Goal: Task Accomplishment & Management: Manage account settings

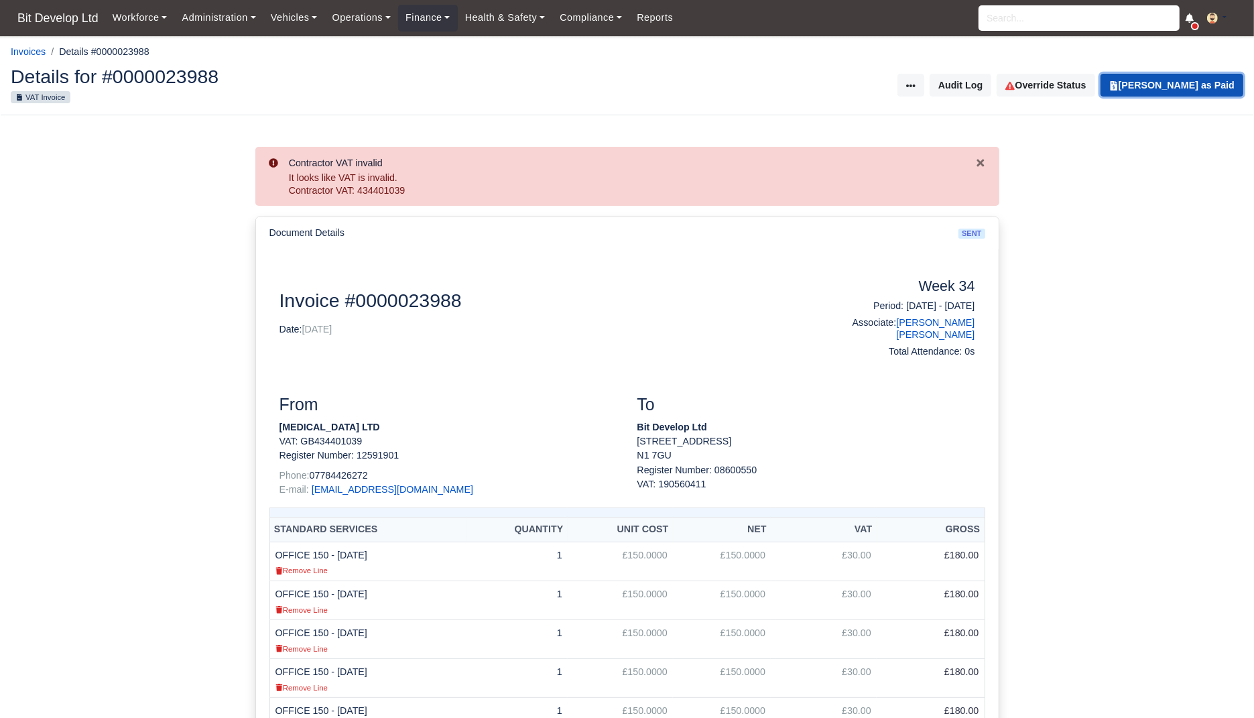
click at [1185, 86] on button "[PERSON_NAME] as Paid" at bounding box center [1171, 85] width 143 height 23
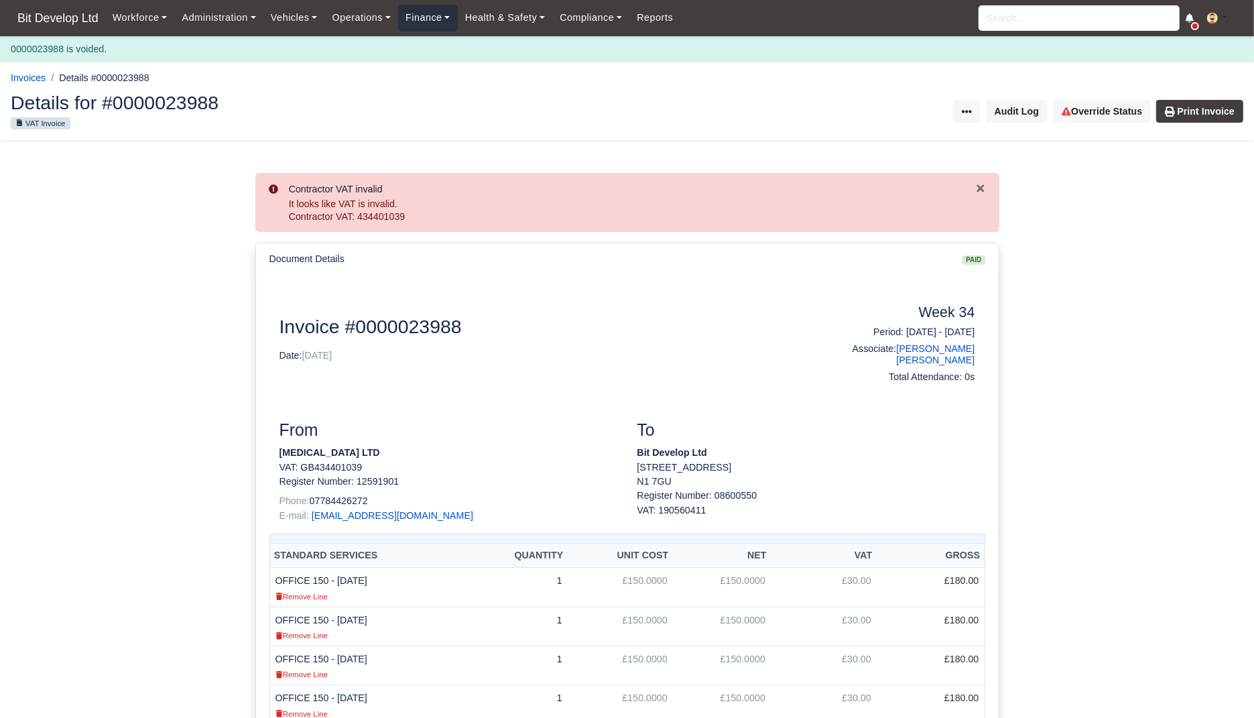
click at [423, 20] on link "Finance" at bounding box center [428, 18] width 60 height 26
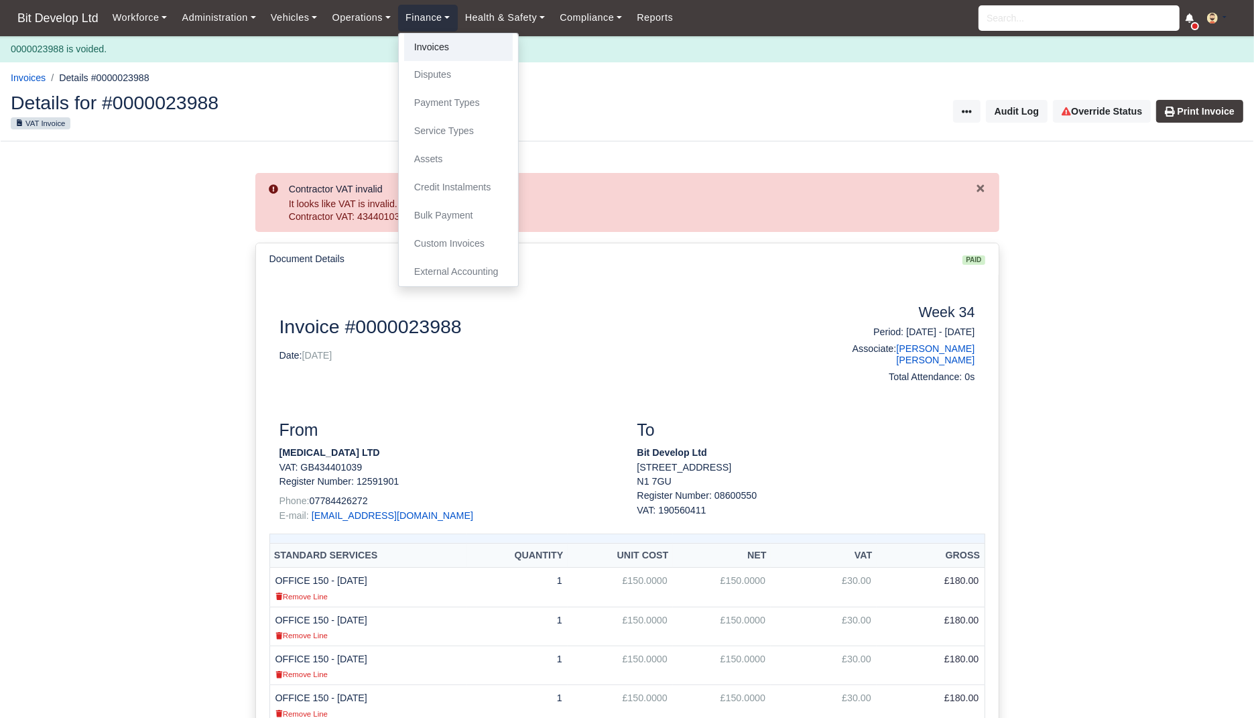
click at [424, 58] on link "Invoices" at bounding box center [458, 48] width 109 height 28
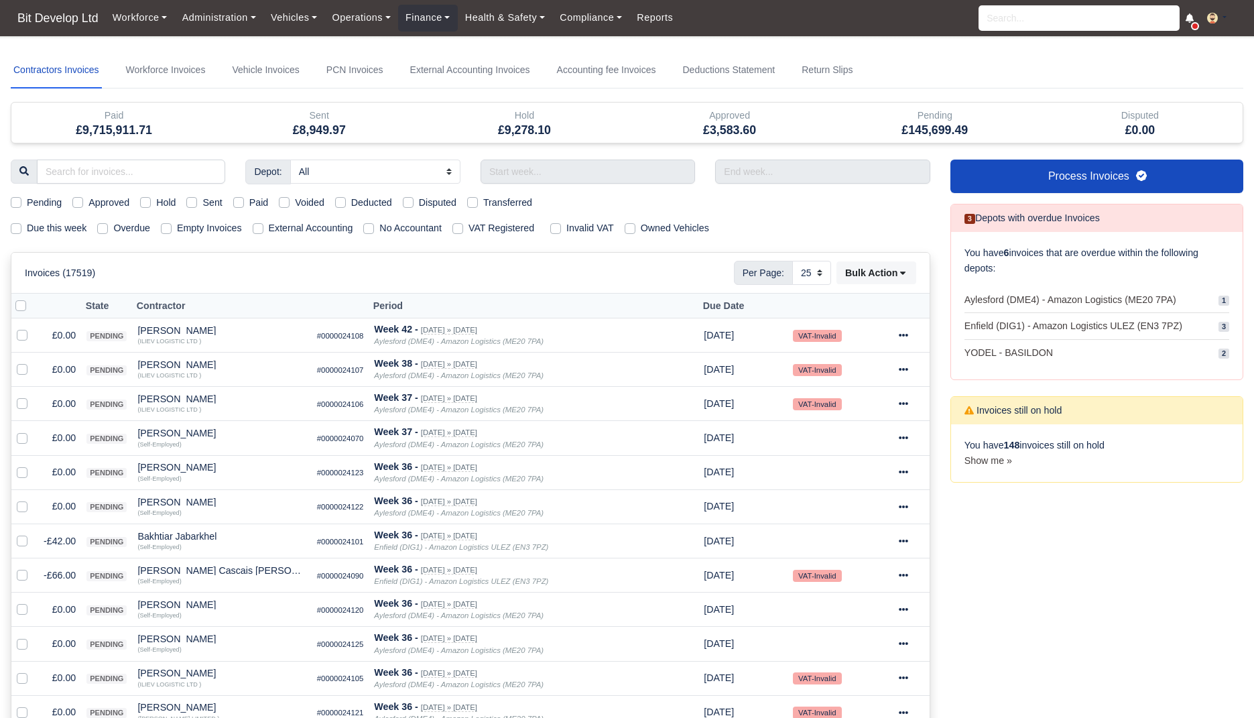
select select "25"
click at [149, 54] on link "Workforce Invoices" at bounding box center [165, 70] width 85 height 36
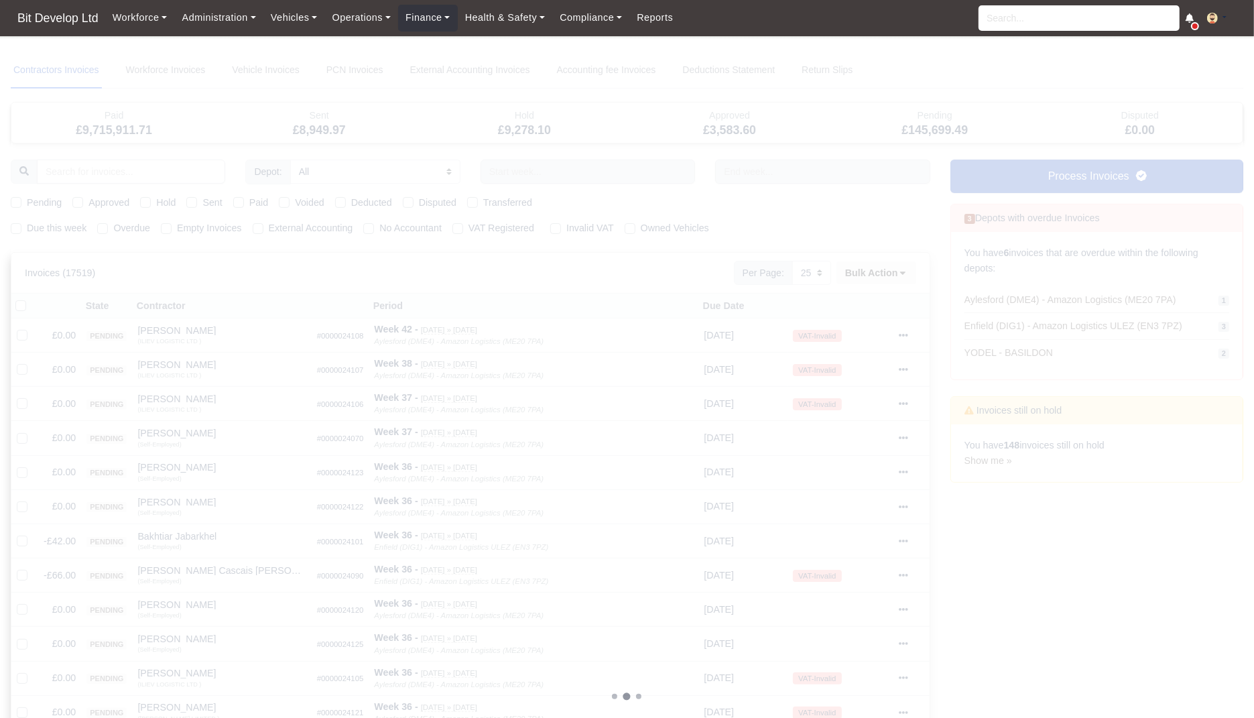
select select
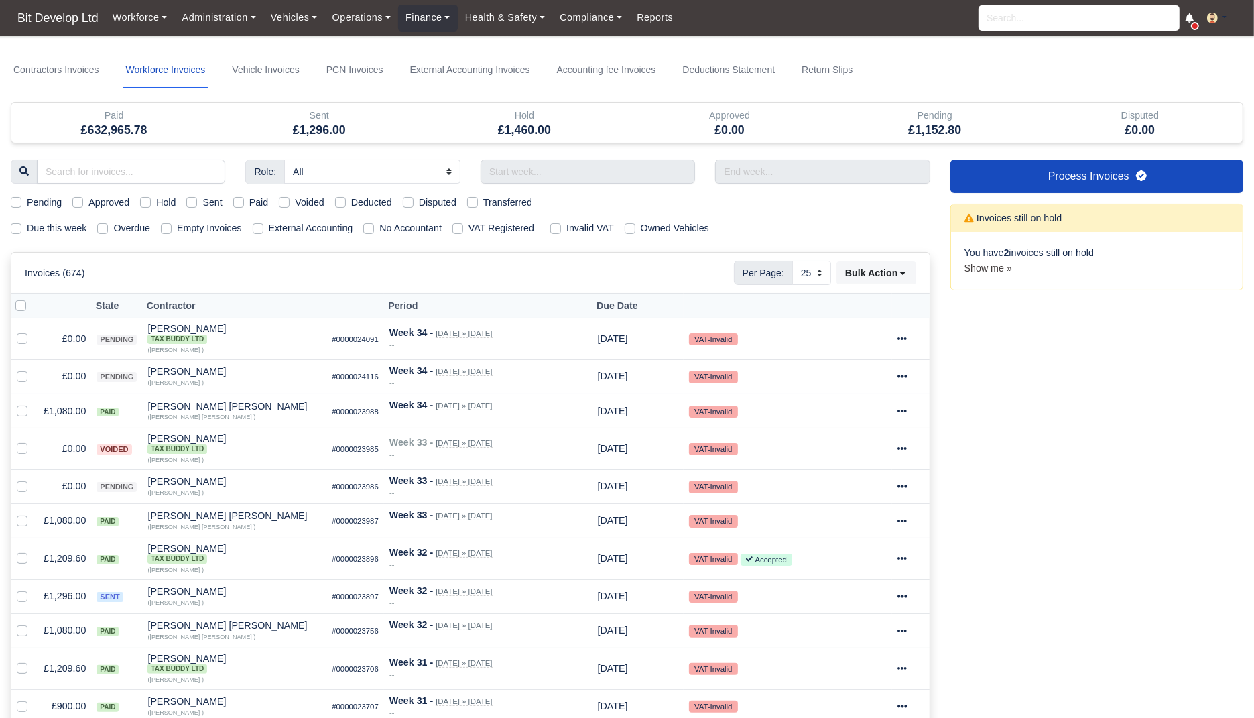
click at [31, 228] on label "Due this week" at bounding box center [57, 227] width 60 height 15
click at [21, 228] on input "Due this week" at bounding box center [16, 225] width 11 height 11
checkbox input "true"
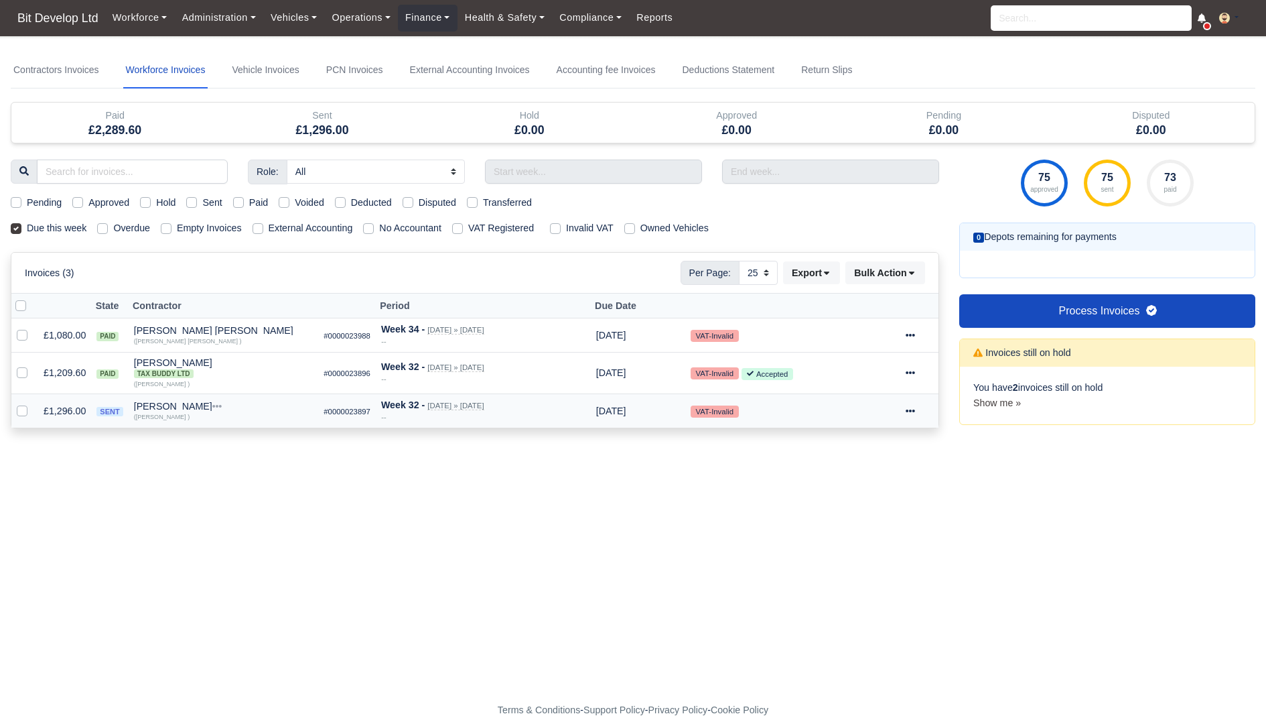
click at [915, 409] on icon at bounding box center [910, 410] width 9 height 3
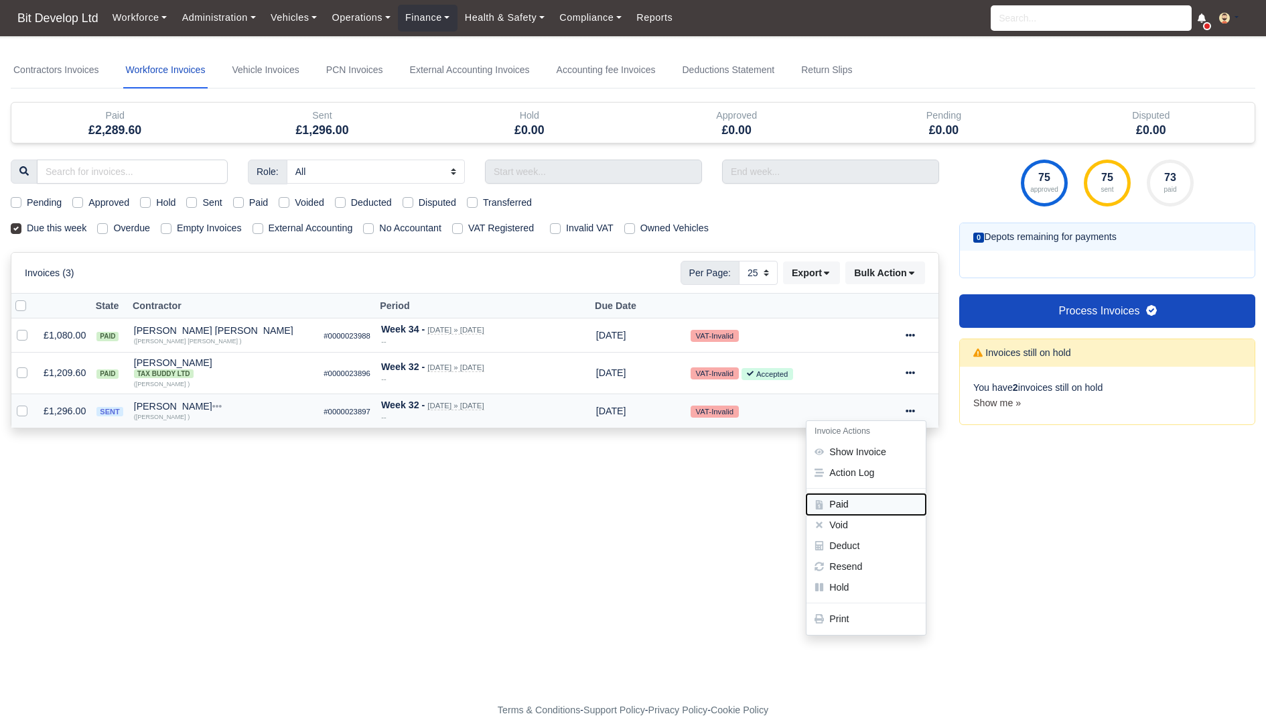
click at [854, 504] on button "Paid" at bounding box center [866, 504] width 119 height 21
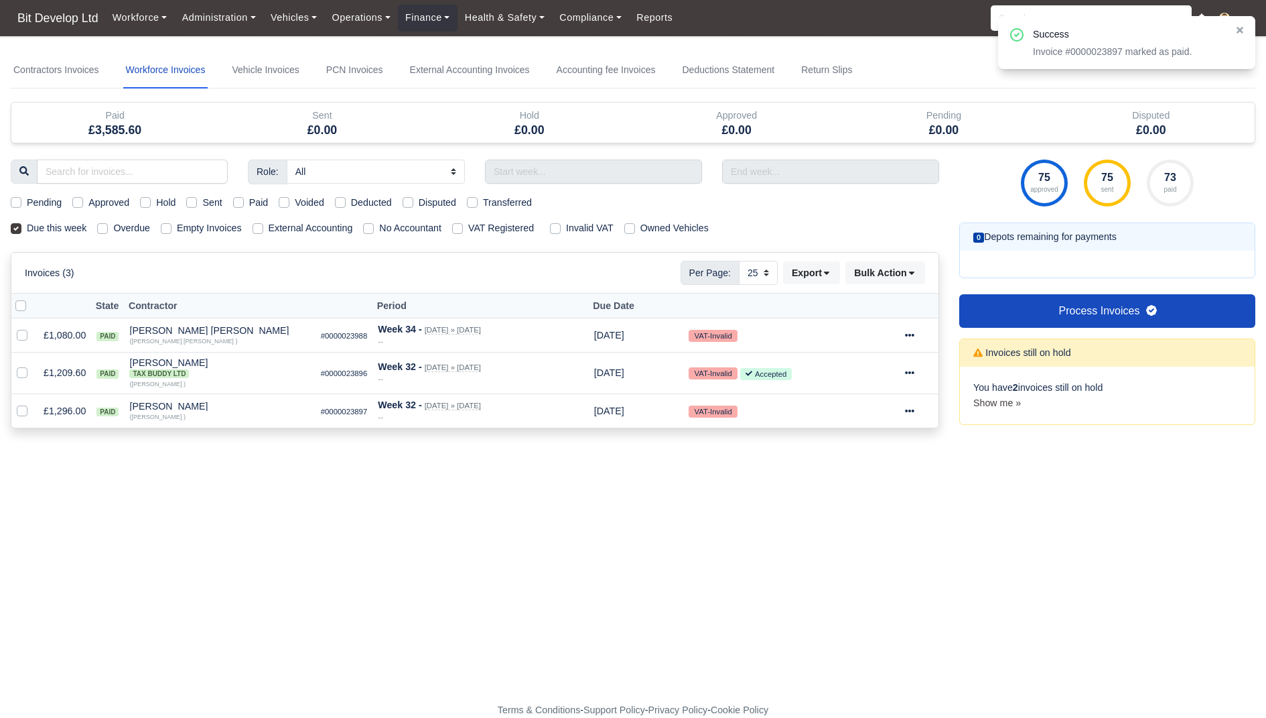
click at [38, 226] on label "Due this week" at bounding box center [57, 227] width 60 height 15
click at [21, 226] on input "Due this week" at bounding box center [16, 225] width 11 height 11
checkbox input "false"
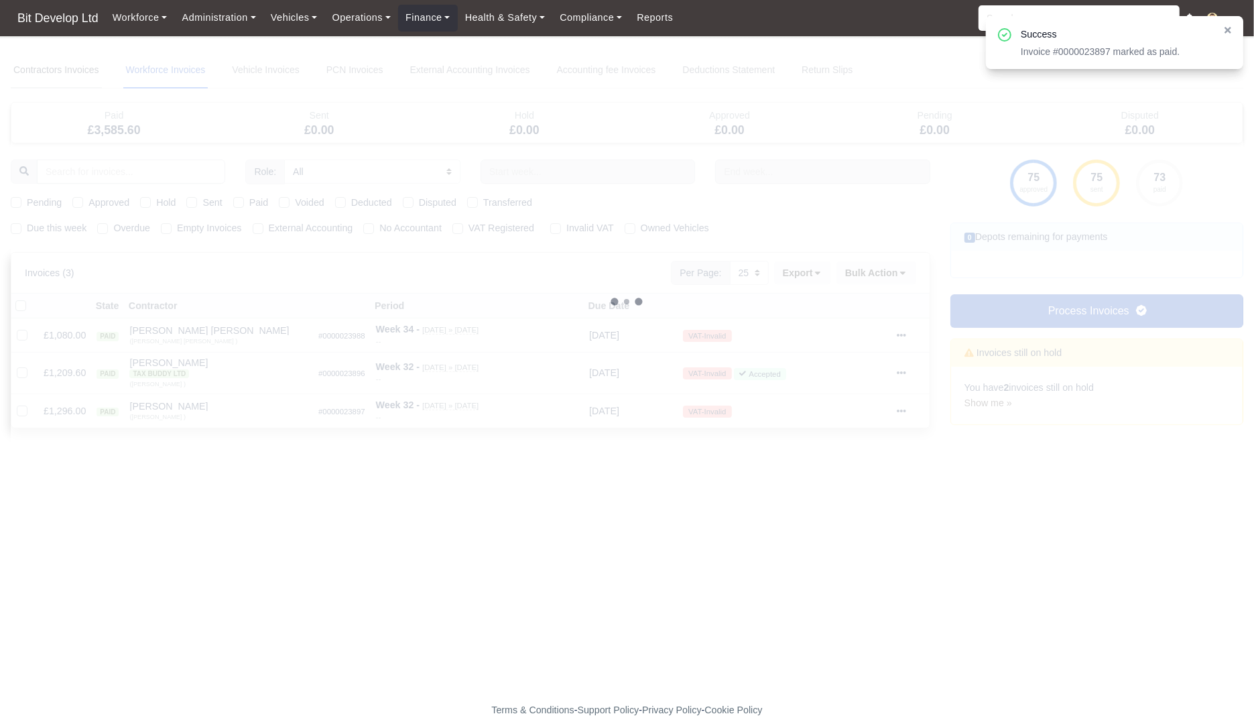
click at [74, 70] on link "Contractors Invoices" at bounding box center [56, 70] width 91 height 36
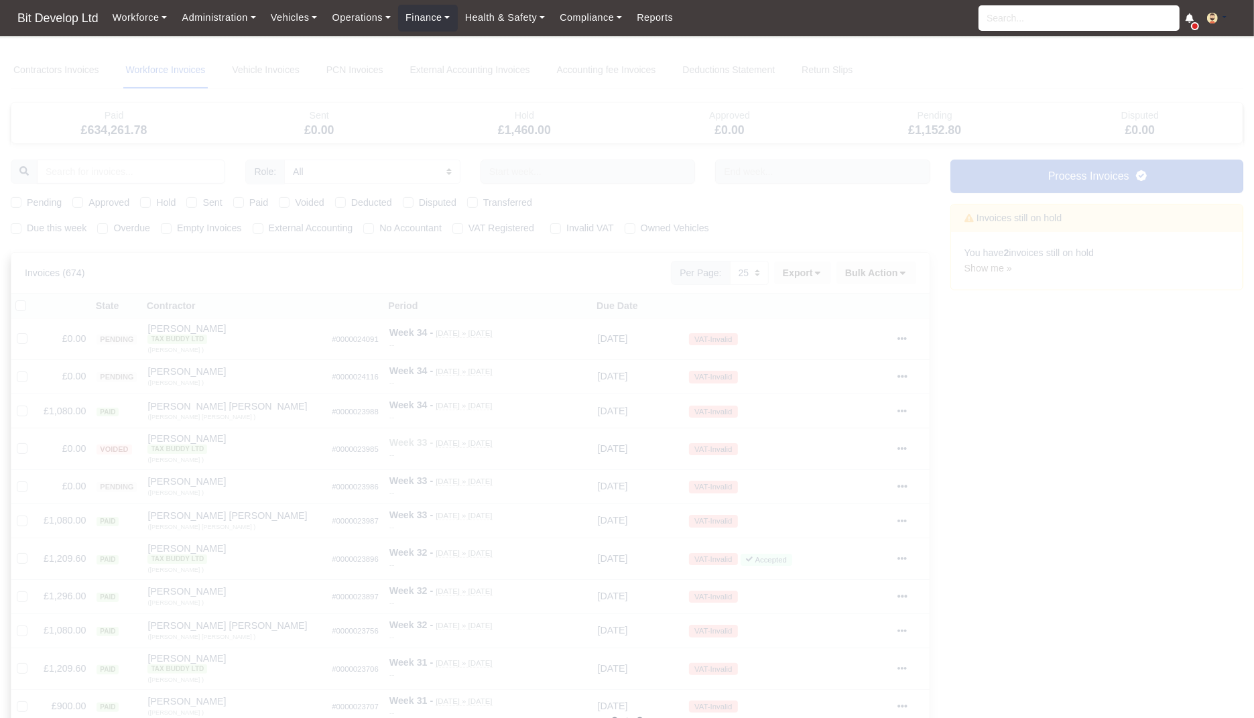
select select
